Goal: Information Seeking & Learning: Learn about a topic

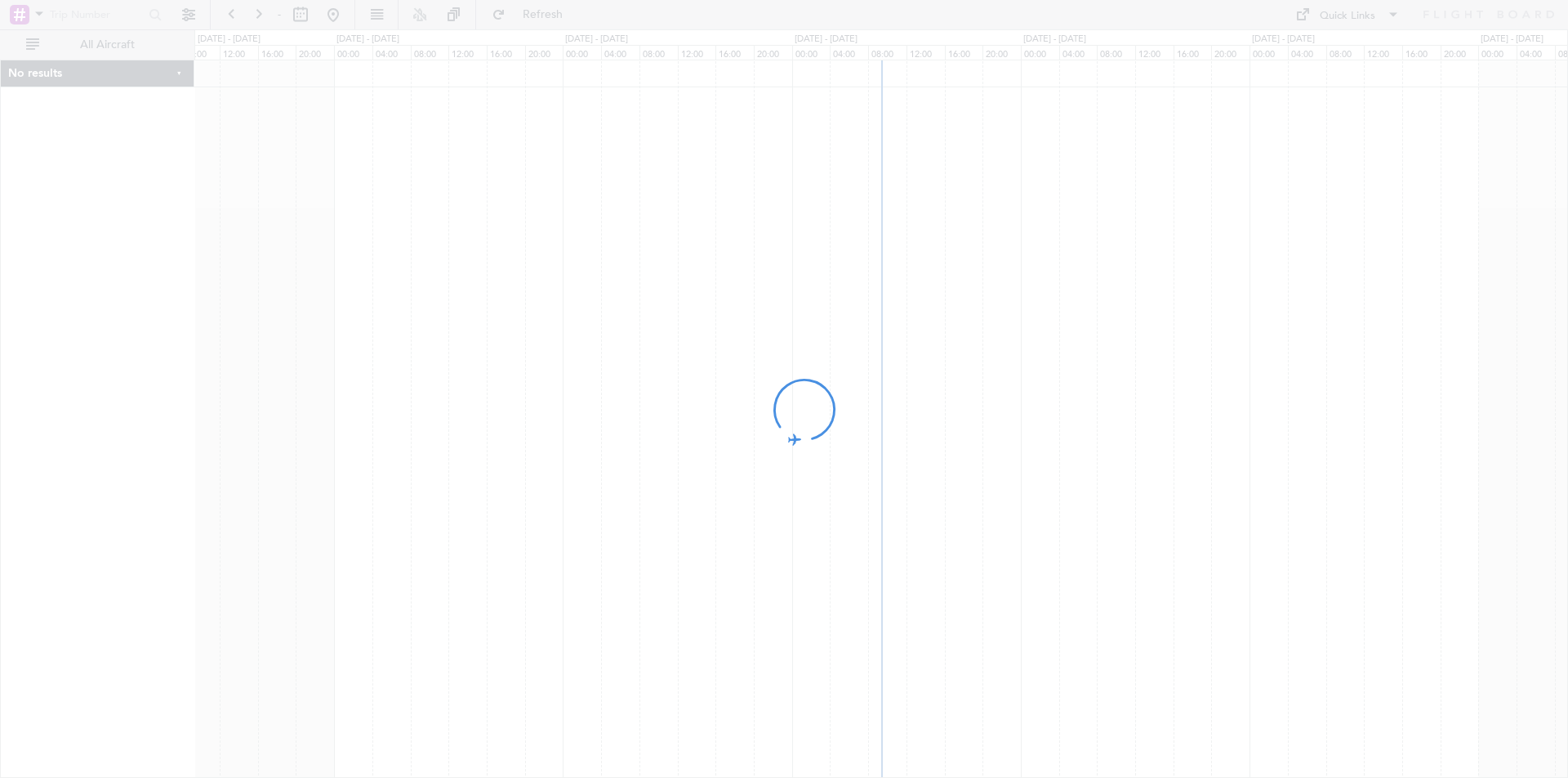
drag, startPoint x: 1262, startPoint y: 195, endPoint x: 805, endPoint y: 226, distance: 458.1
click at [790, 226] on div at bounding box center [784, 389] width 1568 height 778
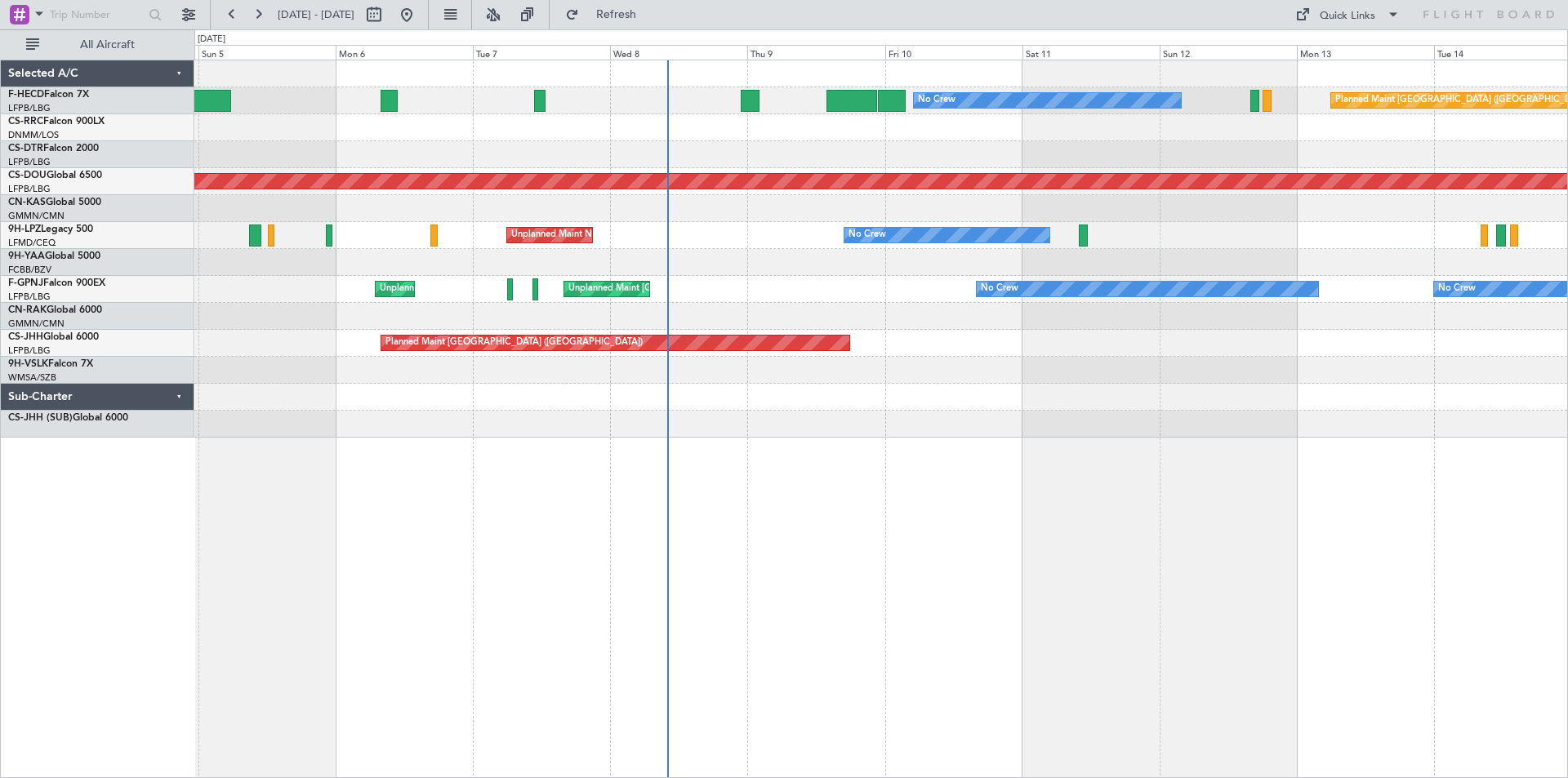
click at [556, 451] on div "Planned Maint [GEOGRAPHIC_DATA] ([GEOGRAPHIC_DATA]) No Crew No Crew AOG Maint […" at bounding box center [881, 419] width 1374 height 719
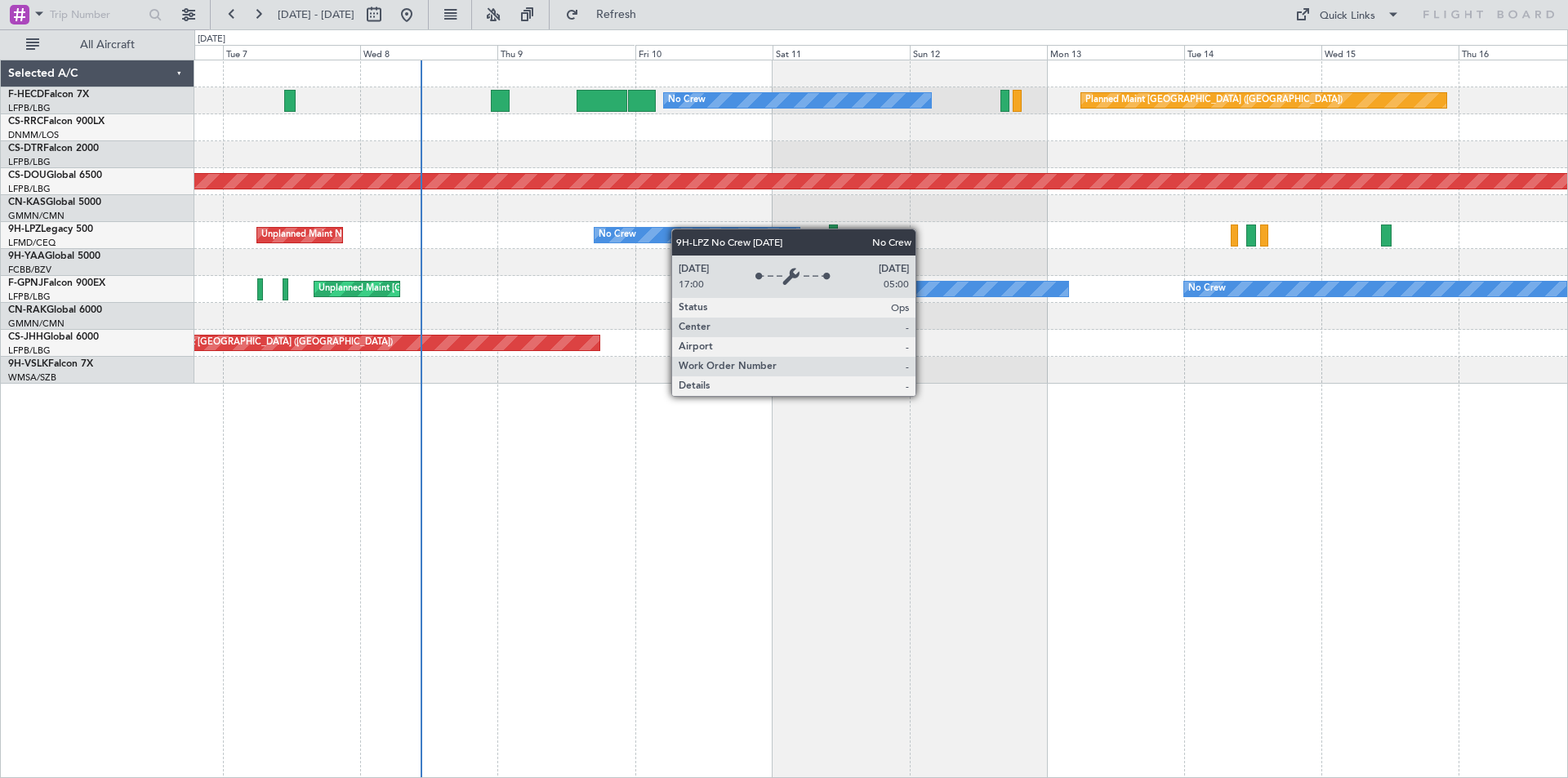
click at [715, 234] on div "Planned Maint [GEOGRAPHIC_DATA] ([GEOGRAPHIC_DATA]) No Crew Planned Maint [GEOG…" at bounding box center [881, 222] width 1373 height 324
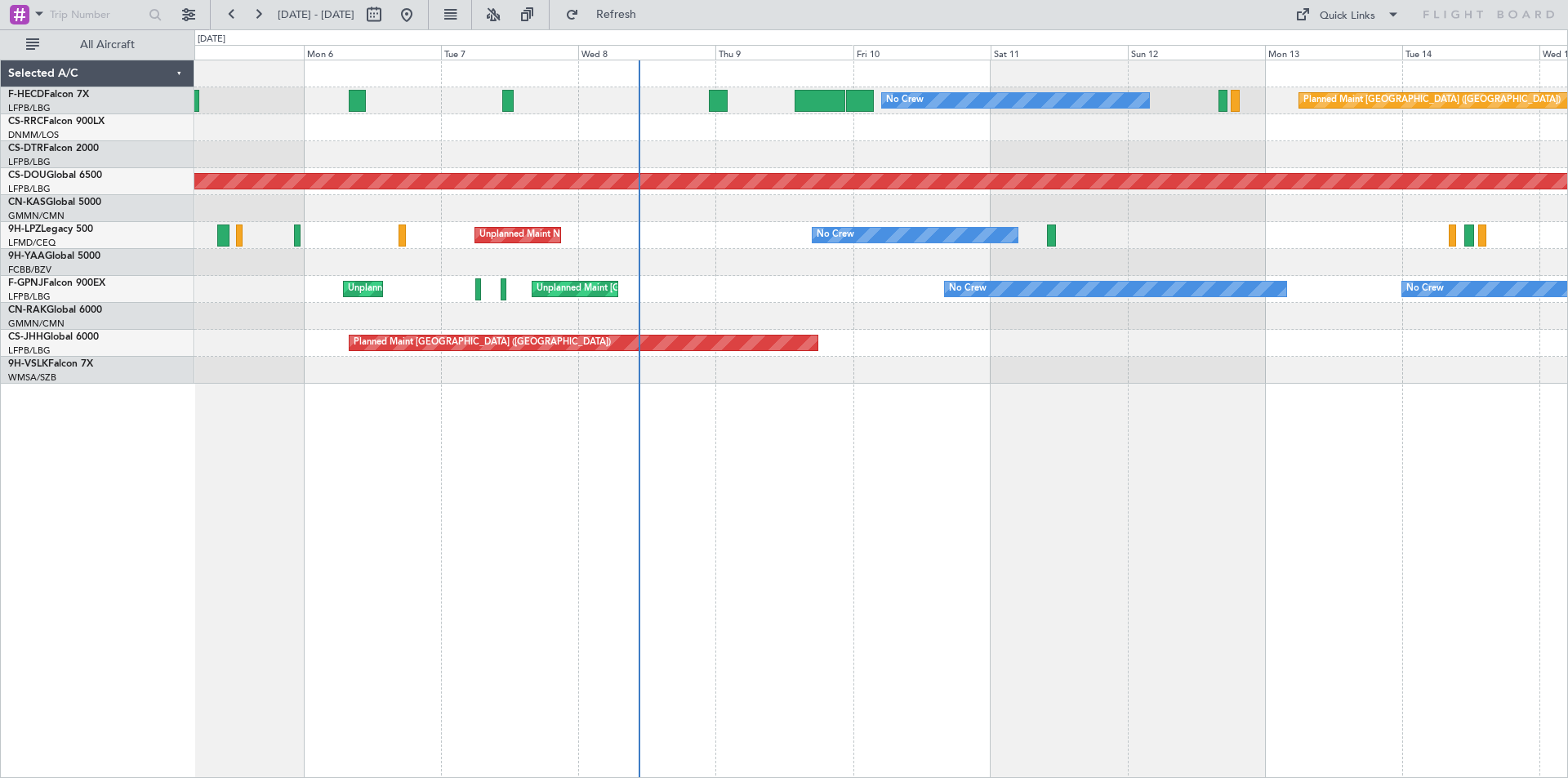
click at [657, 237] on div "Planned Maint [GEOGRAPHIC_DATA] ([GEOGRAPHIC_DATA]) No Crew No Crew AOG Maint […" at bounding box center [881, 222] width 1373 height 324
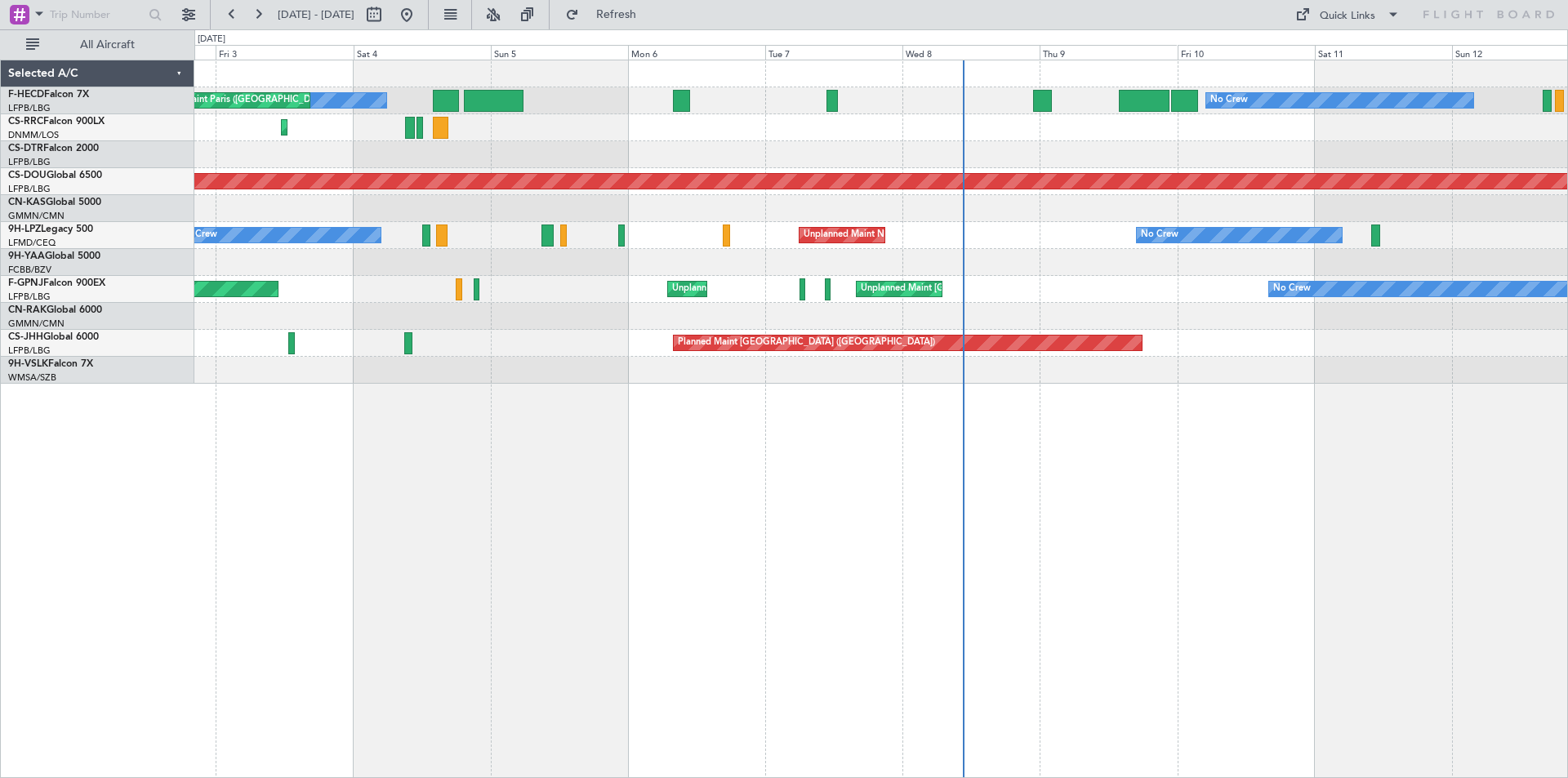
click at [776, 240] on div "No Crew No Crew AOG Maint [GEOGRAPHIC_DATA] ([GEOGRAPHIC_DATA]) Planned Maint […" at bounding box center [881, 222] width 1373 height 324
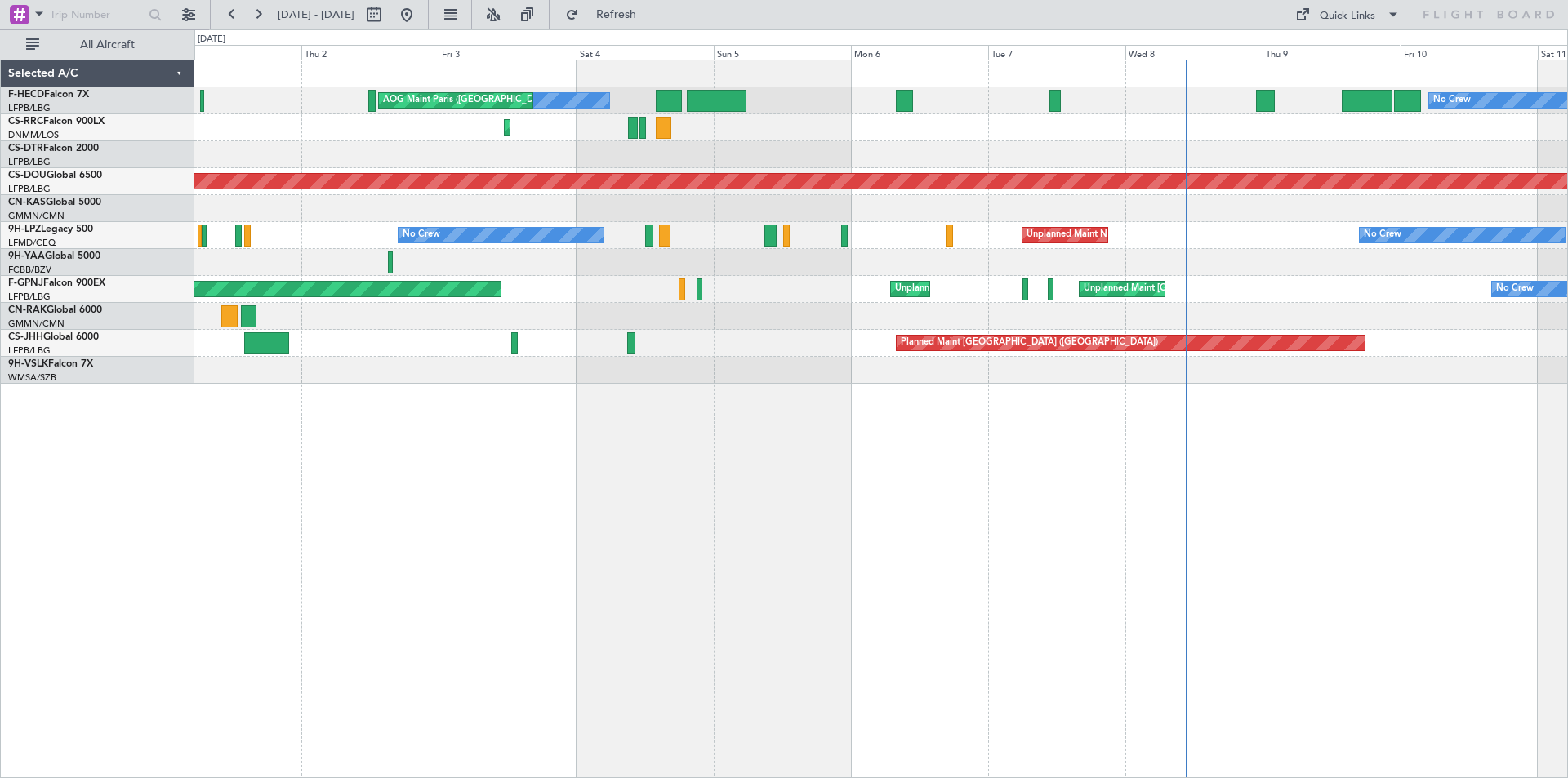
click at [739, 231] on div "No Crew No Crew AOG Maint [GEOGRAPHIC_DATA] ([GEOGRAPHIC_DATA]) Planned Maint […" at bounding box center [881, 222] width 1373 height 324
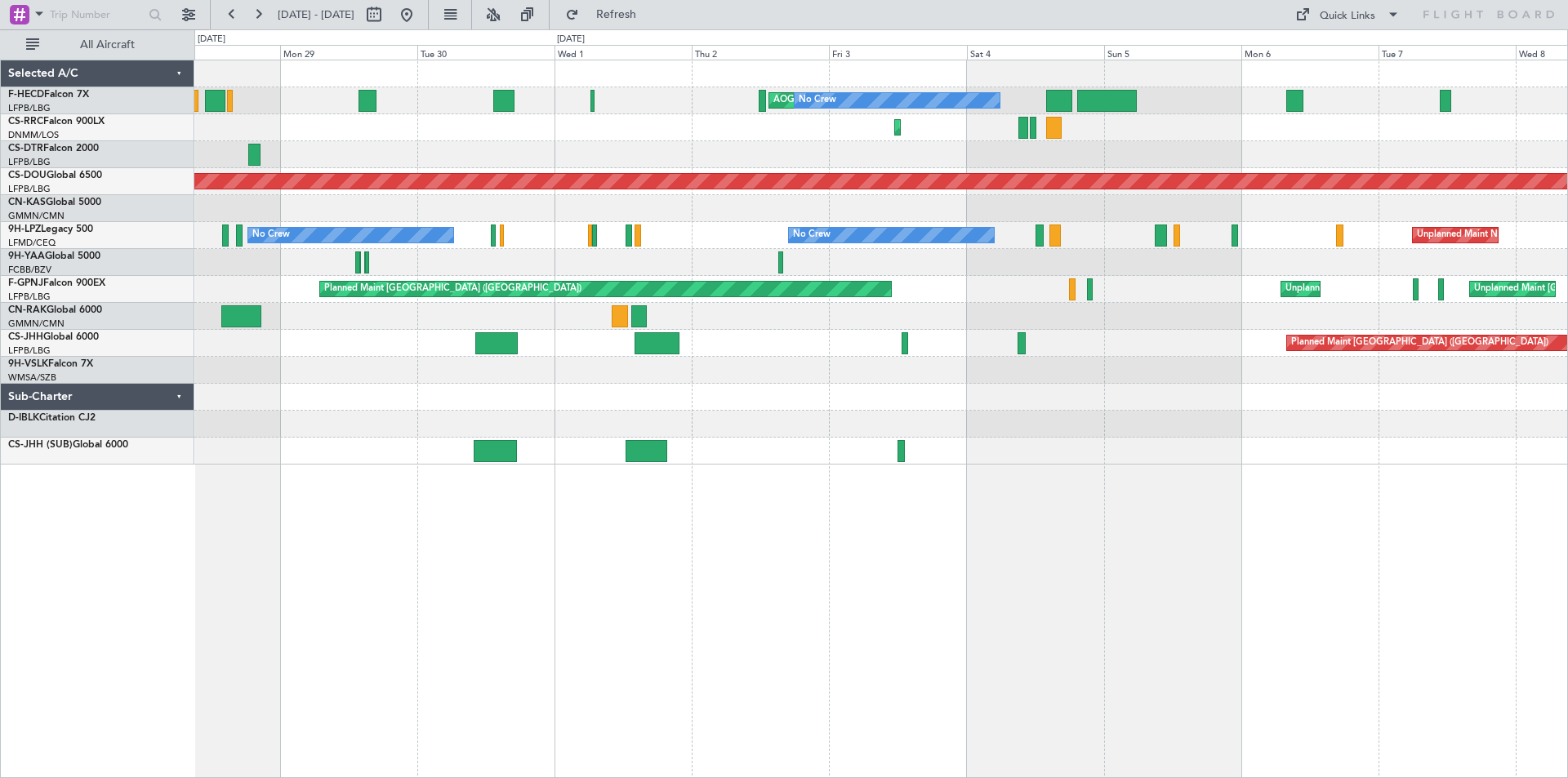
click at [638, 313] on div "AOG Maint Paris ([GEOGRAPHIC_DATA]) No Crew No Crew No Crew Planned Maint [GEOG…" at bounding box center [881, 263] width 1373 height 404
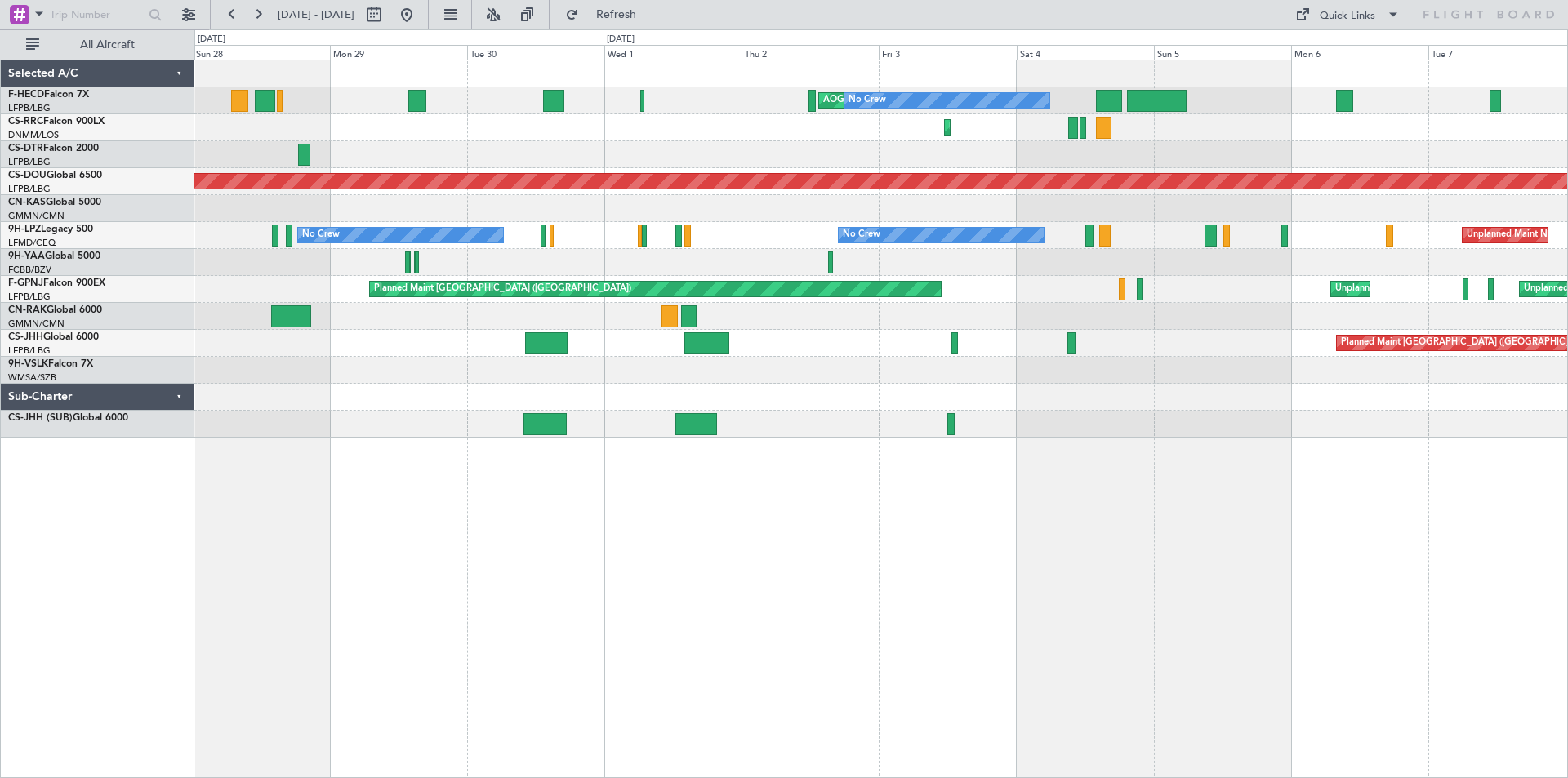
click at [990, 265] on div "AOG Maint Paris ([GEOGRAPHIC_DATA]) No Crew No Crew No Crew Planned Maint [GEOG…" at bounding box center [881, 249] width 1373 height 377
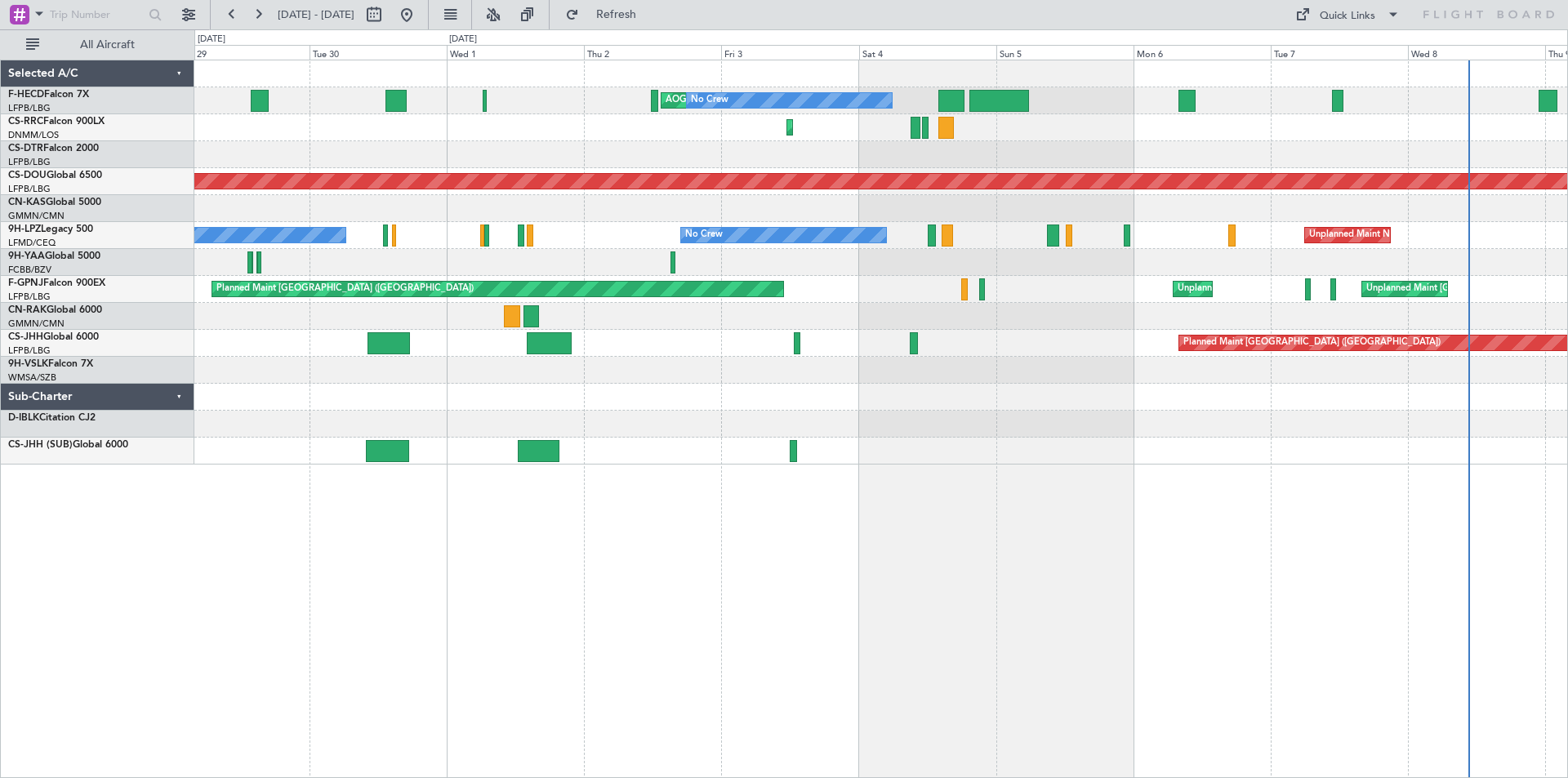
click at [564, 217] on div at bounding box center [881, 209] width 1373 height 27
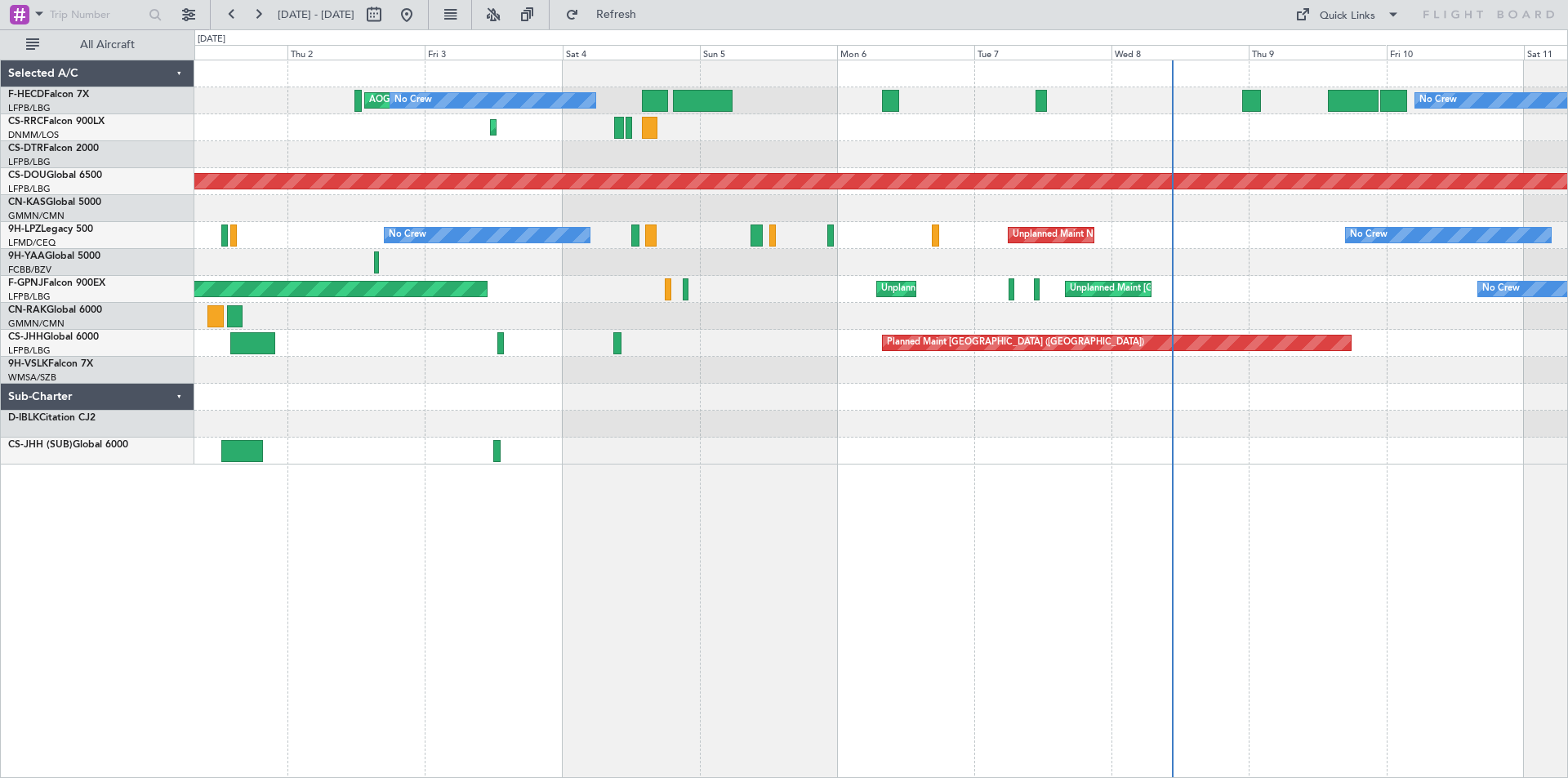
click at [695, 218] on div "AOG Maint Paris ([GEOGRAPHIC_DATA]) No Crew No Crew Planned Maint [GEOGRAPHIC_D…" at bounding box center [881, 263] width 1373 height 404
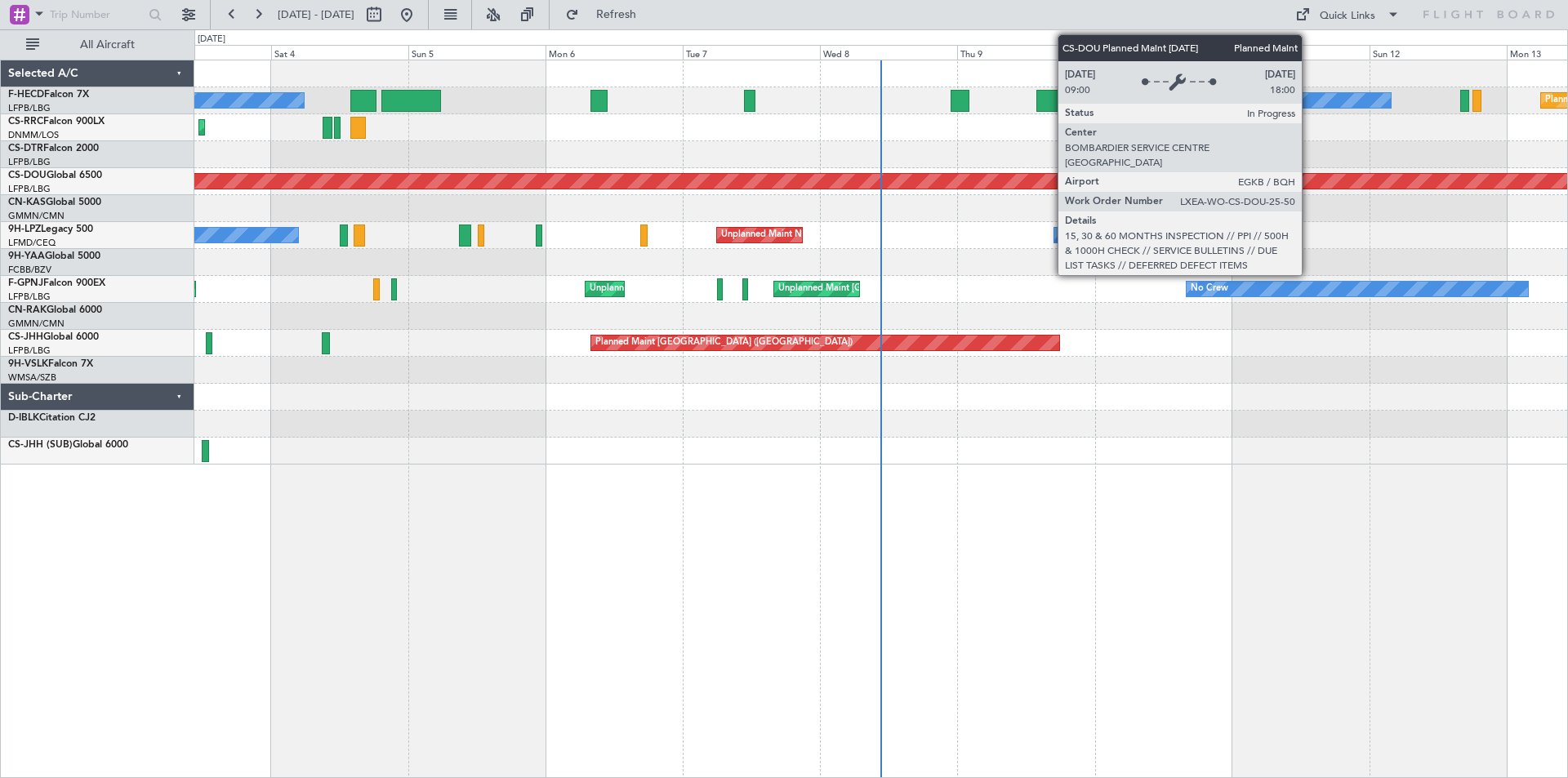
click at [885, 176] on div "Planned Maint London ([GEOGRAPHIC_DATA])" at bounding box center [881, 181] width 4118 height 15
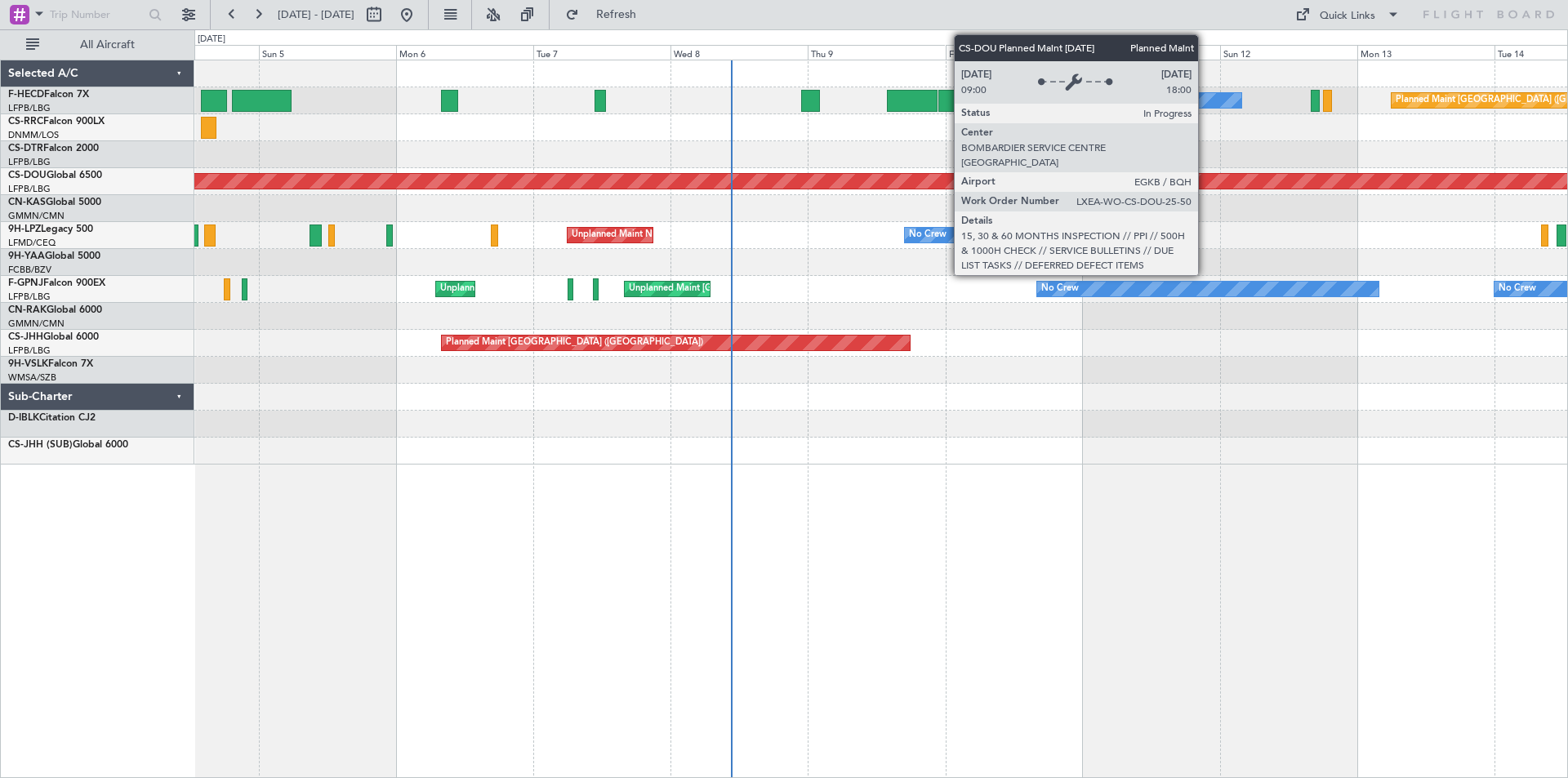
click at [1035, 179] on div "Planned Maint London ([GEOGRAPHIC_DATA])" at bounding box center [881, 181] width 4118 height 15
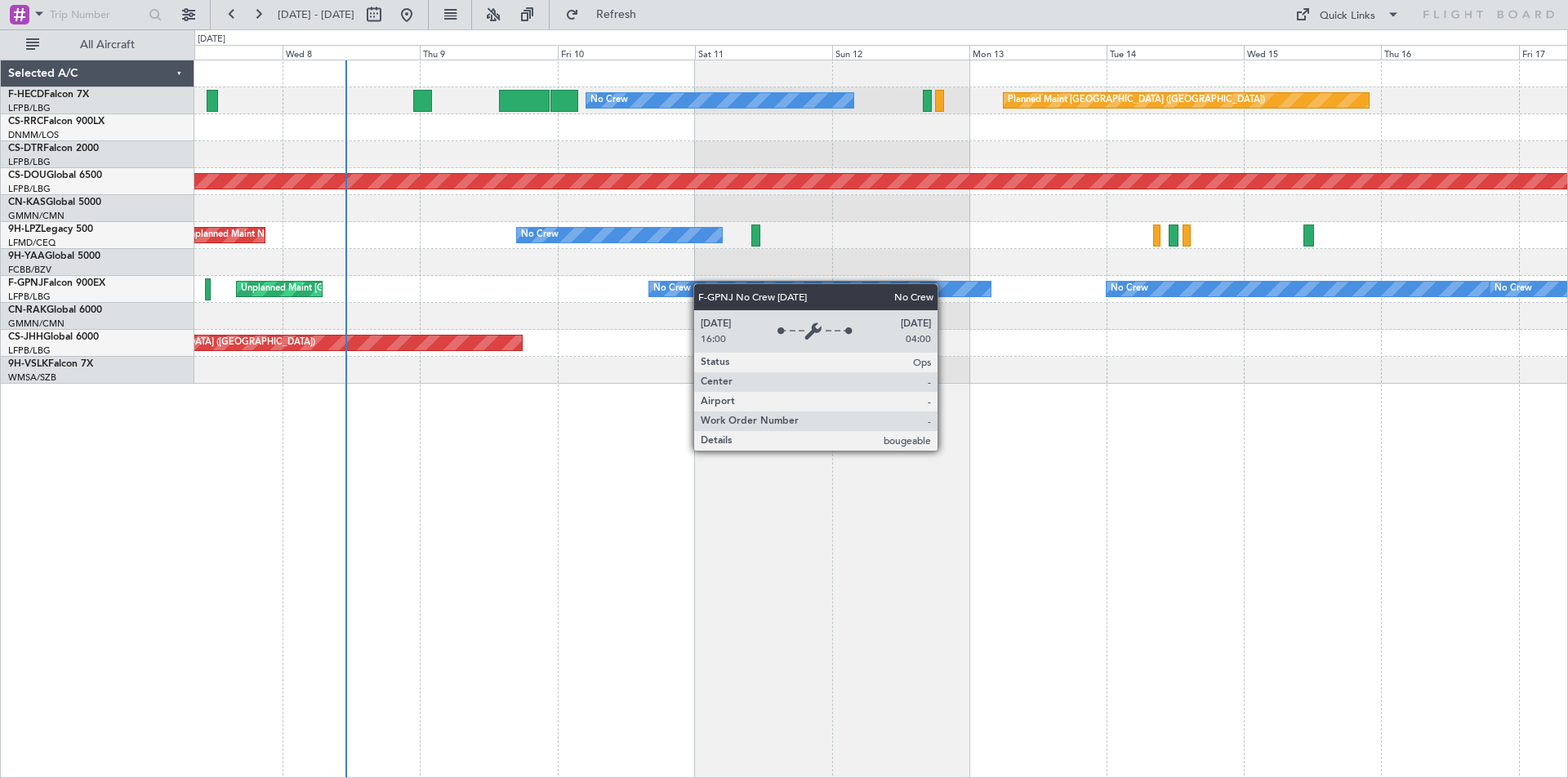
click at [642, 299] on div "Planned Maint [GEOGRAPHIC_DATA] ([GEOGRAPHIC_DATA]) No Crew Planned Maint [GEOG…" at bounding box center [881, 222] width 1373 height 324
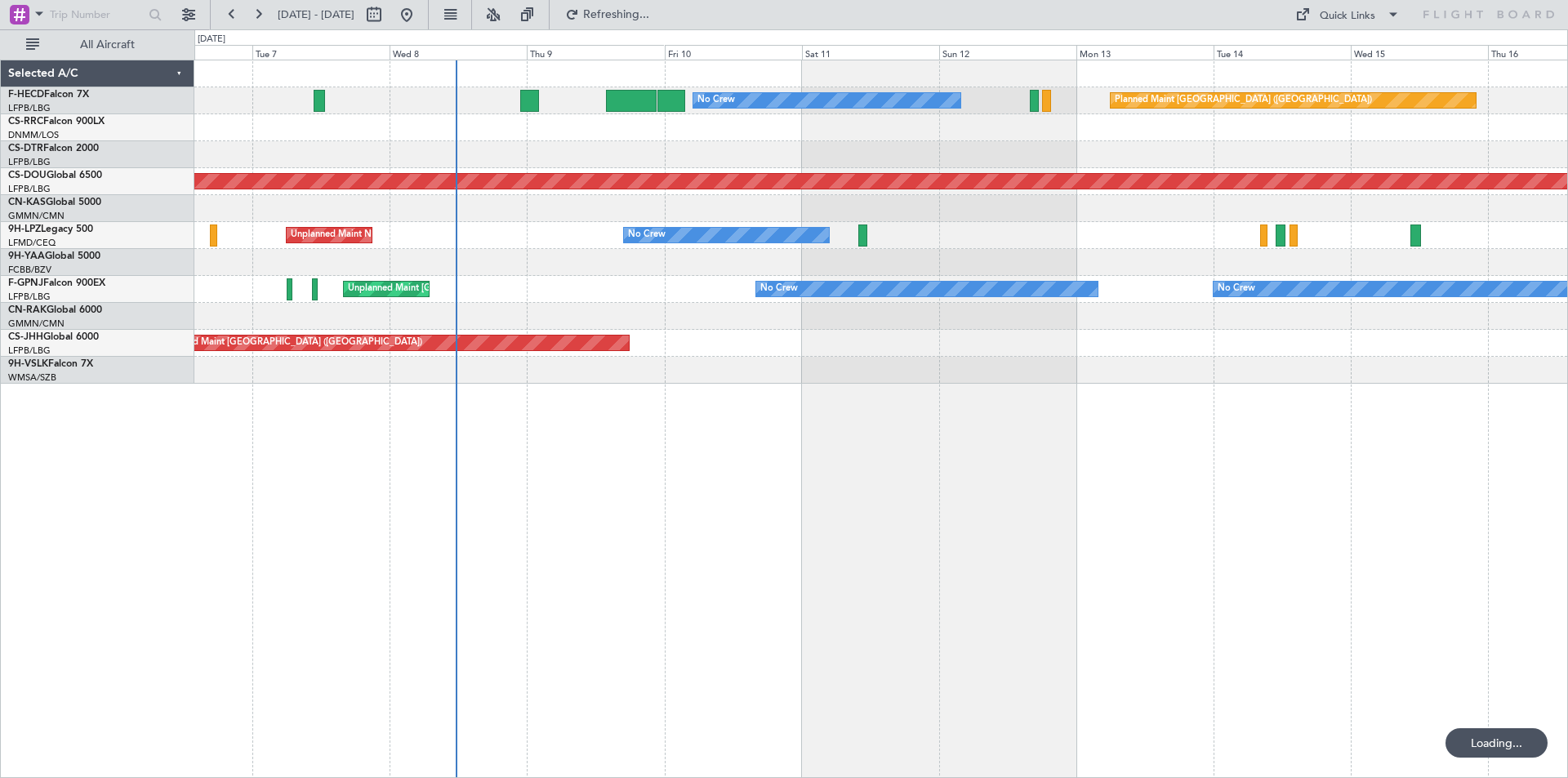
click at [762, 407] on div "Planned Maint [GEOGRAPHIC_DATA] ([GEOGRAPHIC_DATA]) No Crew No Crew Planned Mai…" at bounding box center [881, 419] width 1374 height 719
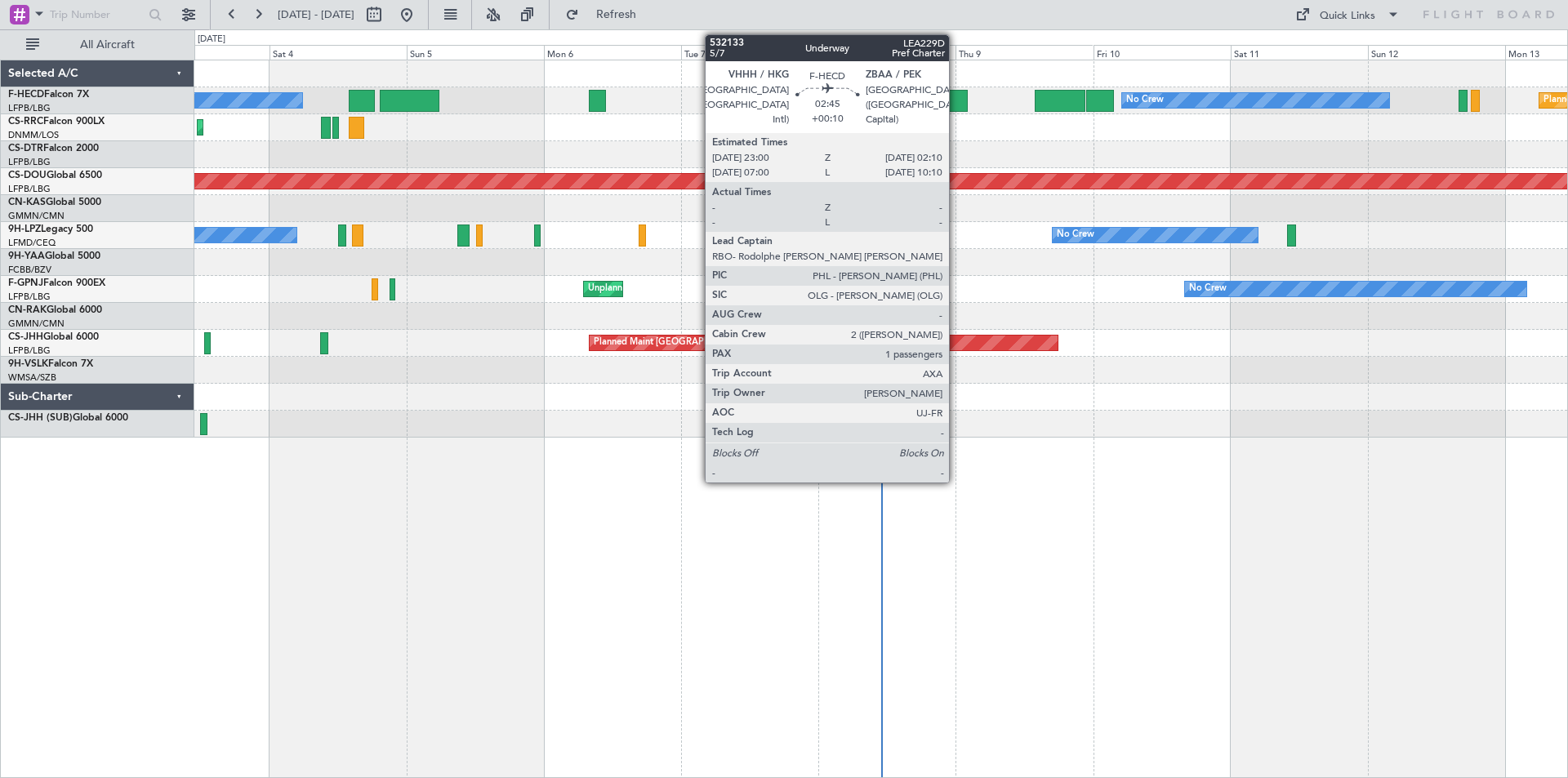
click at [957, 108] on div at bounding box center [959, 101] width 19 height 22
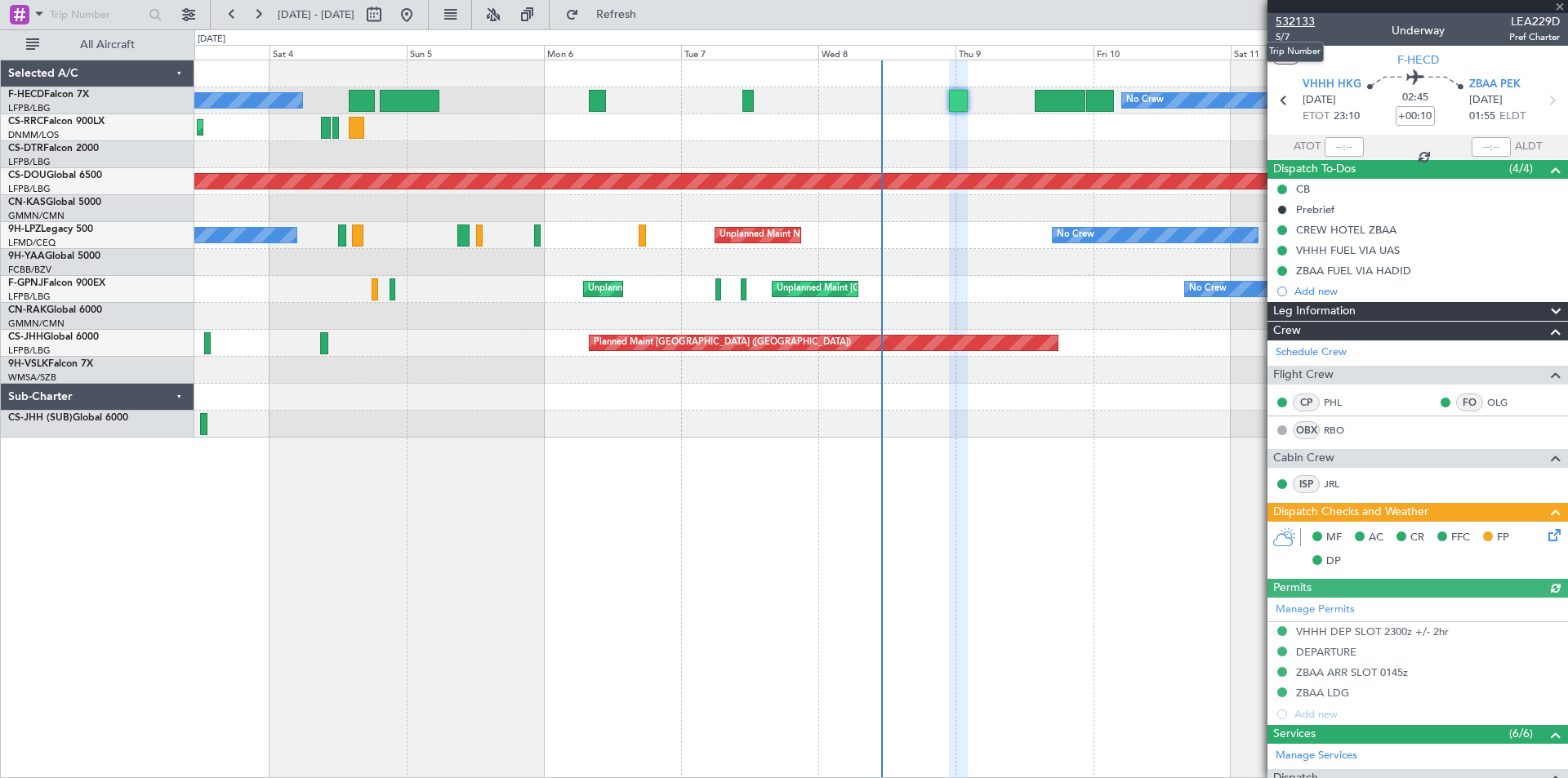
click at [1300, 27] on span "532133" at bounding box center [1295, 21] width 39 height 17
